Goal: Book appointment/travel/reservation

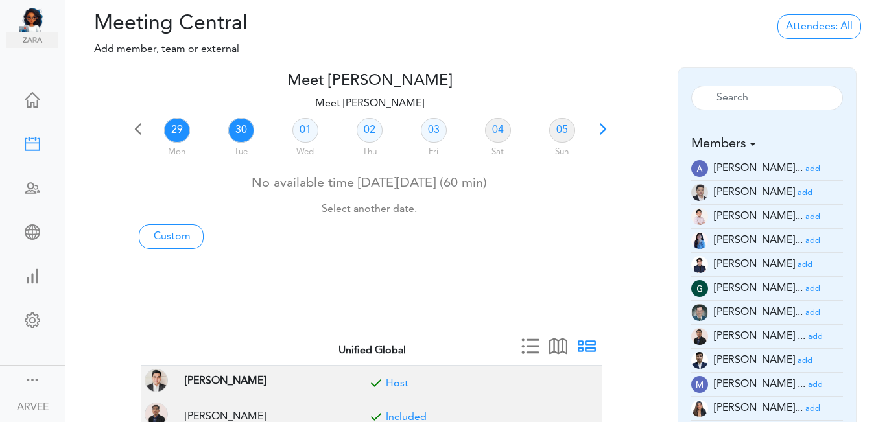
click at [241, 126] on link "30" at bounding box center [241, 130] width 26 height 25
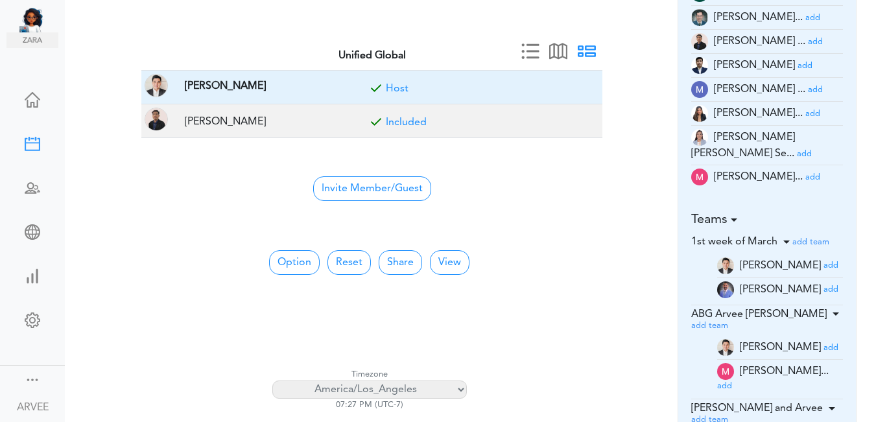
scroll to position [291, 0]
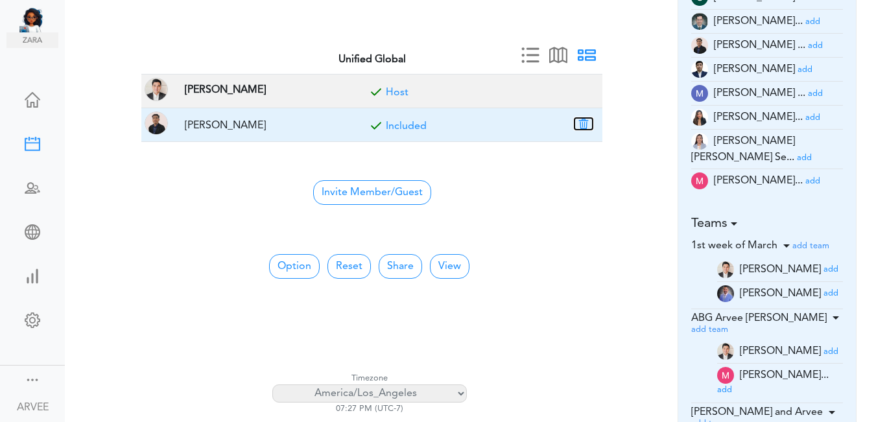
click at [585, 121] on button "button" at bounding box center [584, 124] width 18 height 12
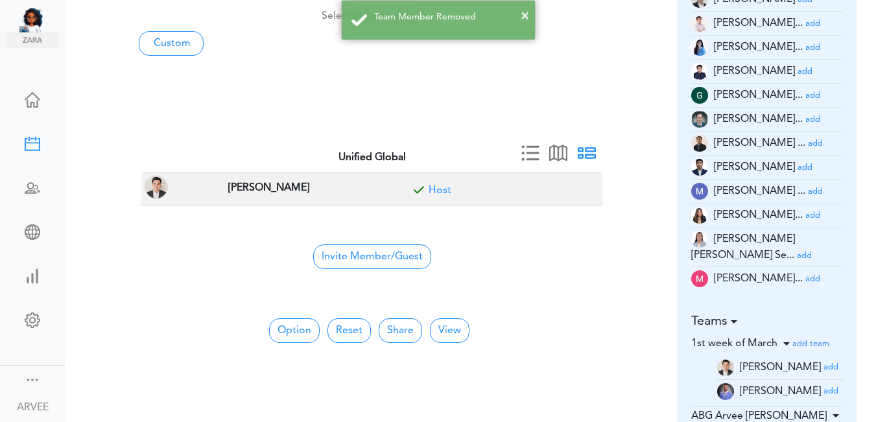
scroll to position [162, 0]
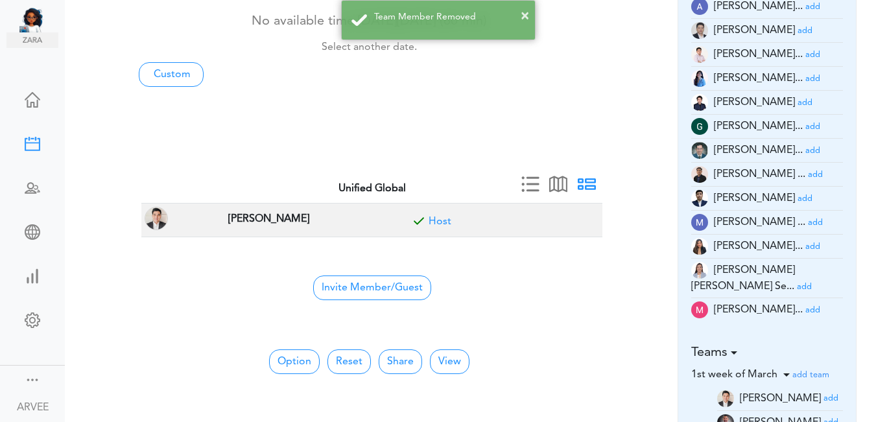
click at [805, 53] on small "add" at bounding box center [812, 55] width 15 height 8
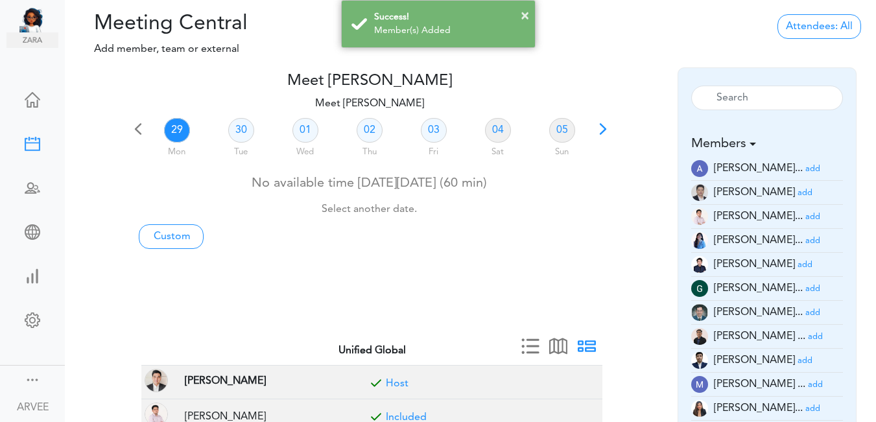
click at [508, 252] on div "29 Mon 30 Tue 01 Wed 02 Thu 03 Fri 04 Sat 05 Sun No available time [DATE][DATE]…" at bounding box center [369, 229] width 481 height 229
click at [241, 130] on link "30" at bounding box center [241, 130] width 26 height 25
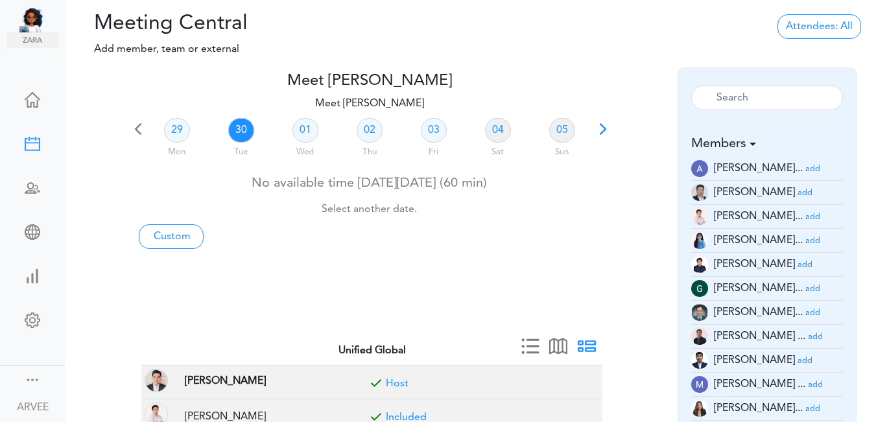
click at [239, 125] on link "30" at bounding box center [241, 130] width 26 height 25
click at [177, 237] on link "Custom" at bounding box center [171, 236] width 65 height 25
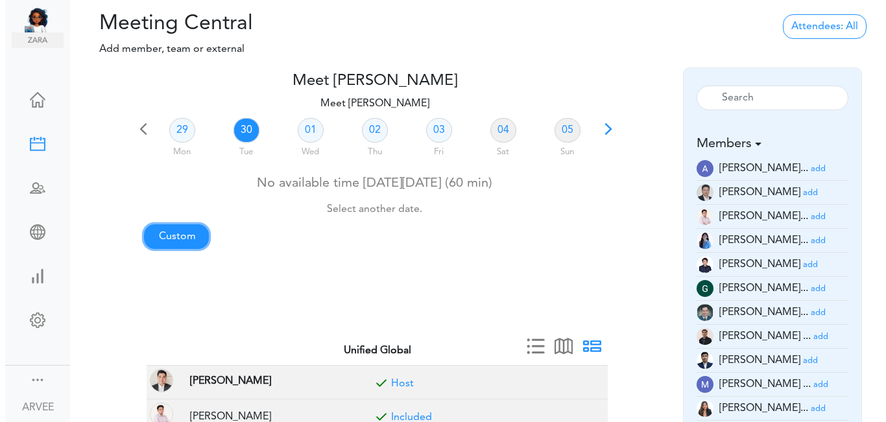
type input "Meet [PERSON_NAME]"
type input "[URL][DOMAIN_NAME][SECURITY_DATA]"
type input "[DATE]T19:00"
type input "[DATE]T19:30"
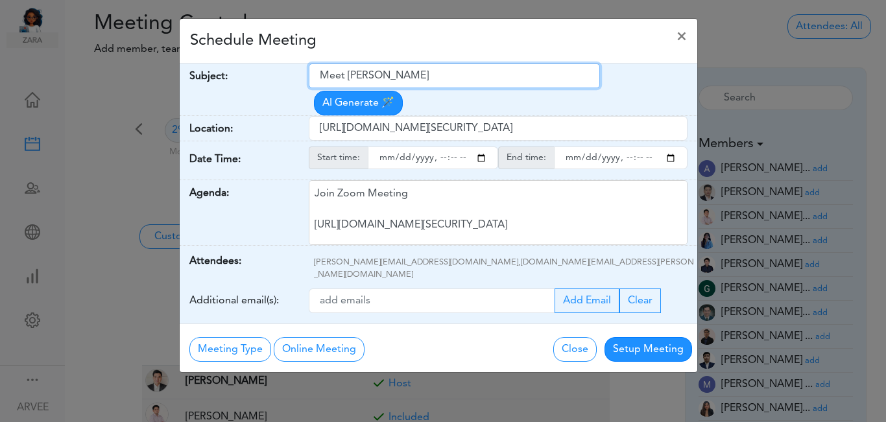
drag, startPoint x: 320, startPoint y: 73, endPoint x: 449, endPoint y: 68, distance: 129.1
click at [451, 69] on input "Meet [PERSON_NAME]" at bounding box center [454, 76] width 291 height 25
click at [328, 75] on input "INternal" at bounding box center [454, 76] width 291 height 25
type input "Internal"
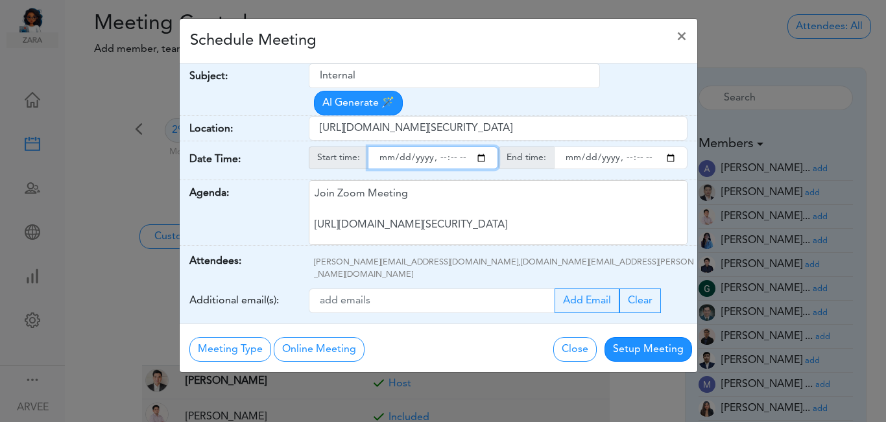
click at [482, 147] on input "starttime" at bounding box center [433, 158] width 130 height 23
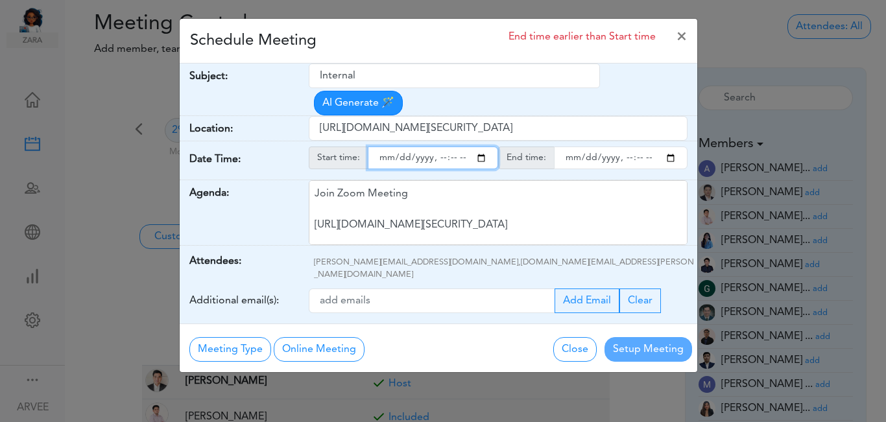
click at [451, 147] on input "starttime" at bounding box center [433, 158] width 130 height 23
type input "[DATE]T12:05"
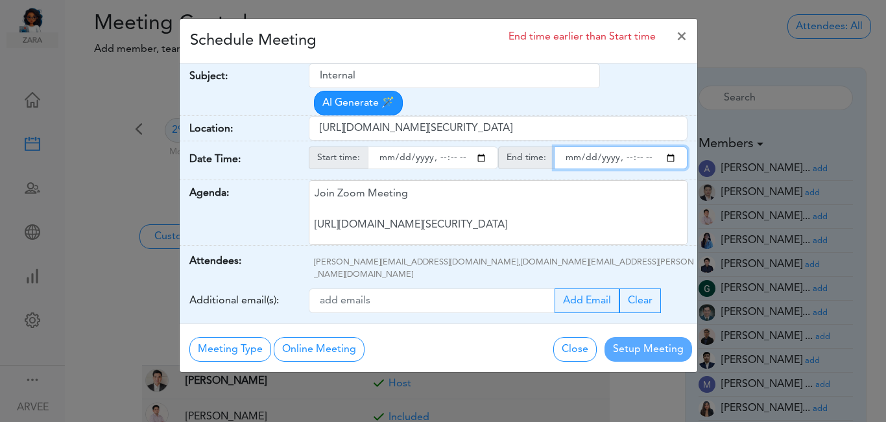
click at [674, 147] on input "endtime" at bounding box center [621, 158] width 134 height 23
click at [636, 147] on input "endtime" at bounding box center [621, 158] width 134 height 23
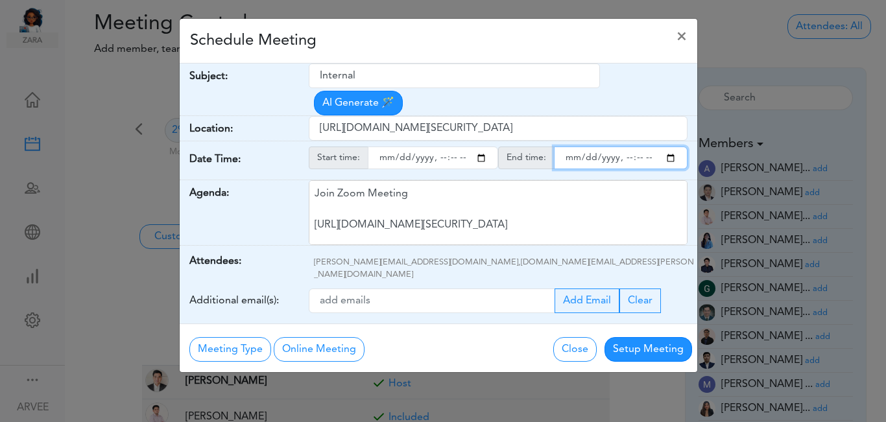
type input "[DATE]T13:00"
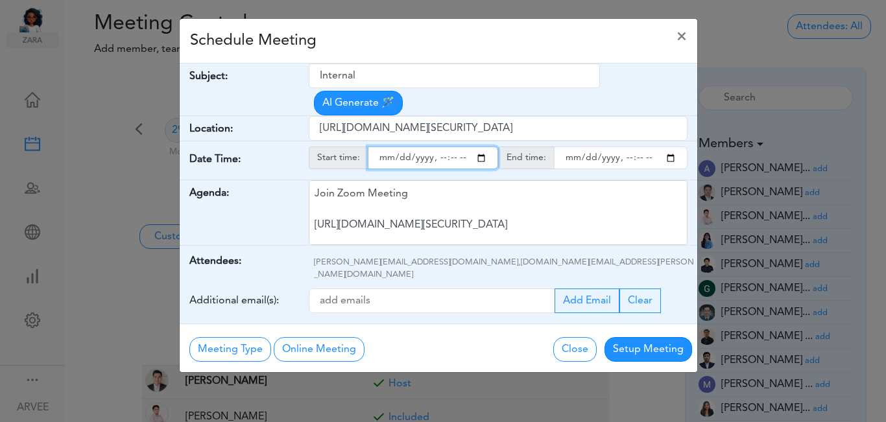
click at [453, 147] on input "starttime" at bounding box center [433, 158] width 130 height 23
type input "[DATE]T12:45"
click at [473, 36] on div "Schedule Meeting ×" at bounding box center [438, 41] width 517 height 45
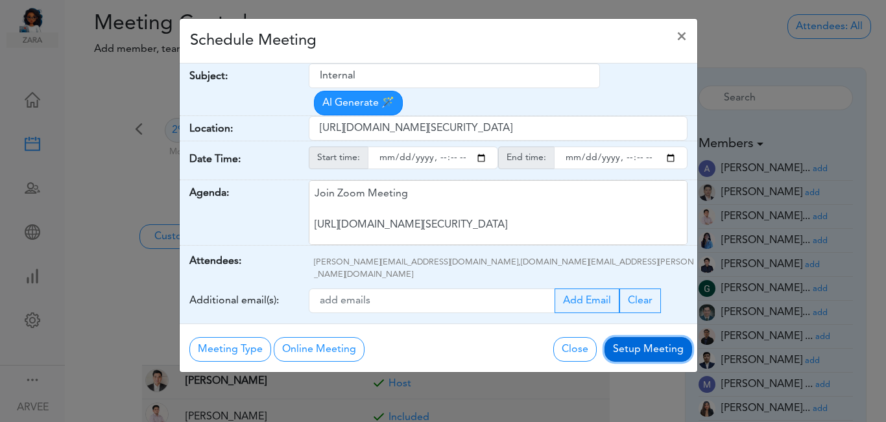
click at [650, 337] on button "Setup Meeting" at bounding box center [648, 349] width 88 height 25
